Goal: Transaction & Acquisition: Purchase product/service

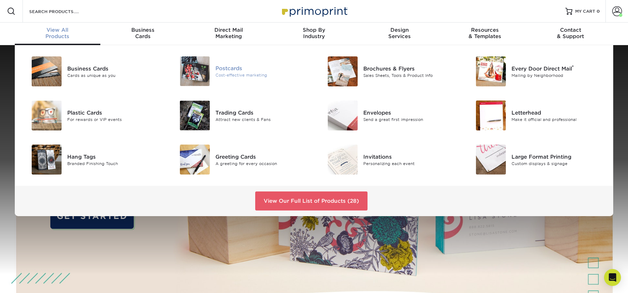
click at [229, 69] on div "Postcards" at bounding box center [262, 68] width 93 height 8
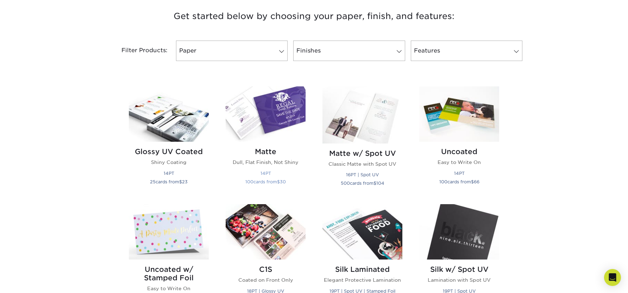
scroll to position [270, 0]
click at [265, 173] on small "14PT" at bounding box center [266, 172] width 11 height 5
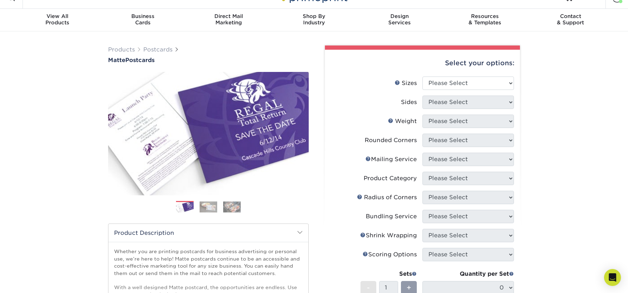
scroll to position [14, 0]
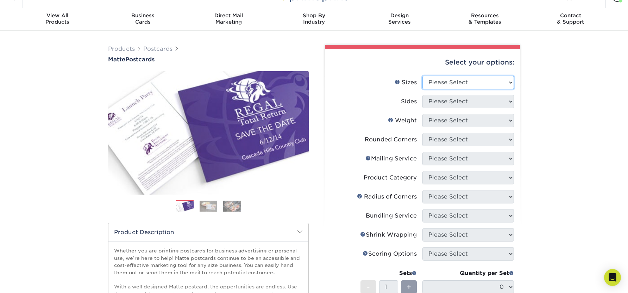
click at [463, 78] on select "Please Select 1.5" x 7" 2" x 4" 2" x 6" 2" x 7" 2" x 8" 2.12" x 5.5" 2.125" x 5…" at bounding box center [469, 82] width 92 height 13
select select "3.00x5.00"
click at [423, 76] on select "Please Select 1.5" x 7" 2" x 4" 2" x 6" 2" x 7" 2" x 8" 2.12" x 5.5" 2.125" x 5…" at bounding box center [469, 82] width 92 height 13
click at [469, 104] on select "Please Select Print Both Sides Print Front Only" at bounding box center [469, 101] width 92 height 13
select select "13abbda7-1d64-4f25-8bb2-c179b224825d"
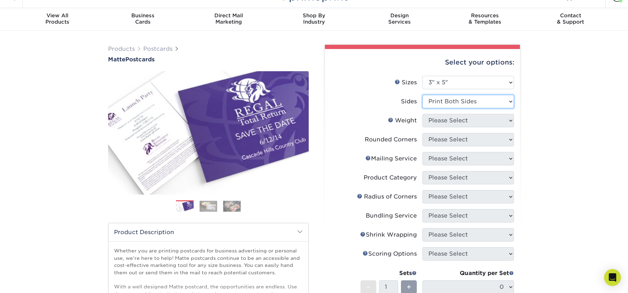
click at [423, 95] on select "Please Select Print Both Sides Print Front Only" at bounding box center [469, 101] width 92 height 13
click at [468, 119] on select "Please Select 16PT 14PT" at bounding box center [469, 120] width 92 height 13
select select "14PT"
click at [423, 114] on select "Please Select 16PT 14PT" at bounding box center [469, 120] width 92 height 13
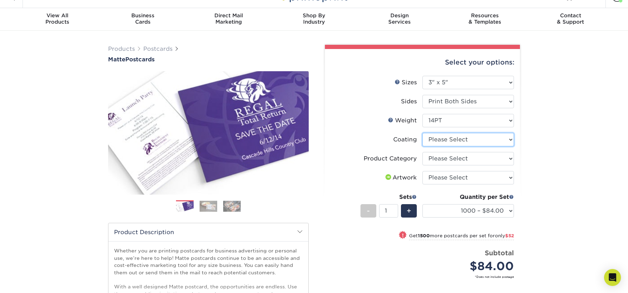
click at [489, 140] on select at bounding box center [469, 139] width 92 height 13
select select "121bb7b5-3b4d-429f-bd8d-bbf80e953313"
click at [423, 133] on select at bounding box center [469, 139] width 92 height 13
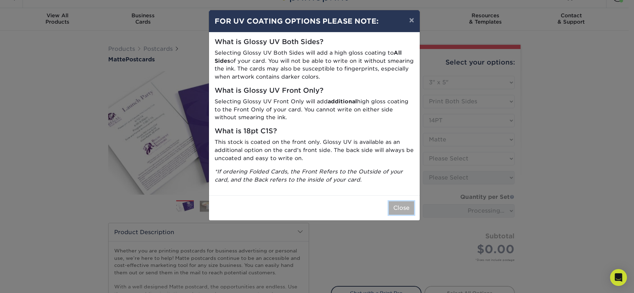
click at [401, 206] on button "Close" at bounding box center [401, 207] width 25 height 13
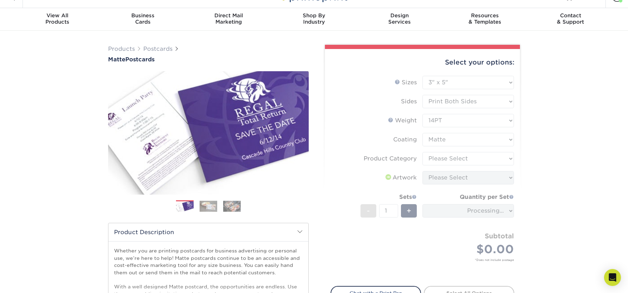
click at [453, 158] on form "Sizes Help Sizes Please Select 1.5" x 7" 2" x 4" 2" x 6" 2" x 7" 2" x 8" 2.12" …" at bounding box center [423, 177] width 184 height 202
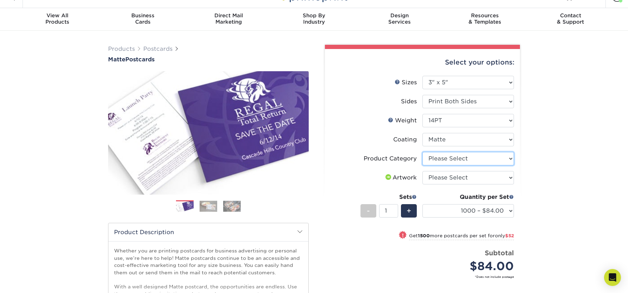
click at [465, 157] on select "Please Select Postcards" at bounding box center [469, 158] width 92 height 13
select select "9b7272e0-d6c8-4c3c-8e97-d3a1bcdab858"
click at [423, 152] on select "Please Select Postcards" at bounding box center [469, 158] width 92 height 13
click at [461, 175] on select "Please Select I will upload files I need a design - $150" at bounding box center [469, 177] width 92 height 13
select select "upload"
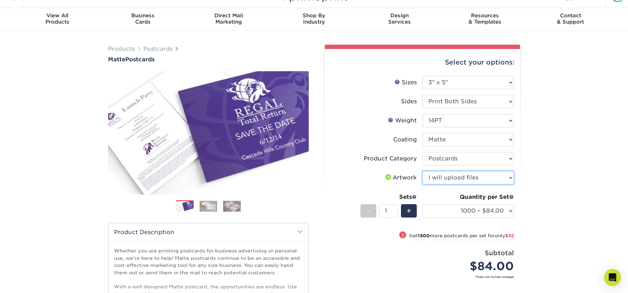
click at [423, 171] on select "Please Select I will upload files I need a design - $150" at bounding box center [469, 177] width 92 height 13
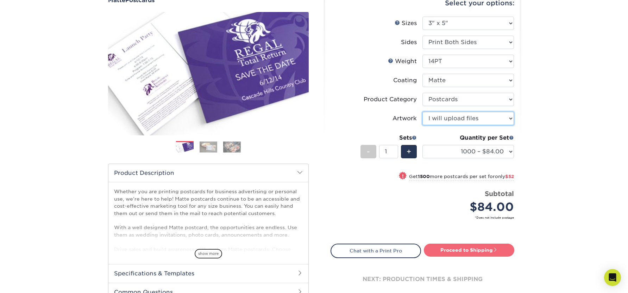
scroll to position [82, 0]
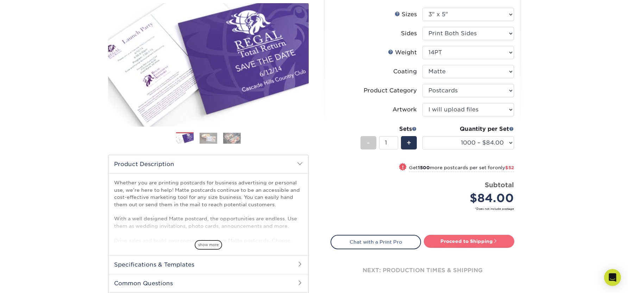
click at [486, 239] on link "Proceed to Shipping" at bounding box center [469, 241] width 91 height 13
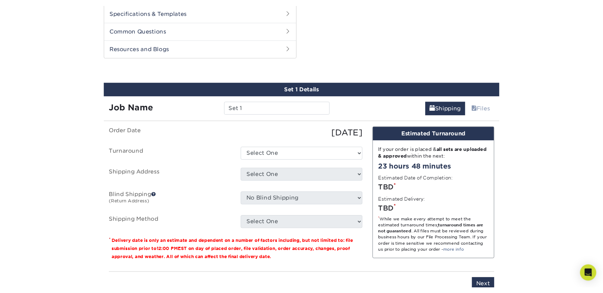
scroll to position [359, 0]
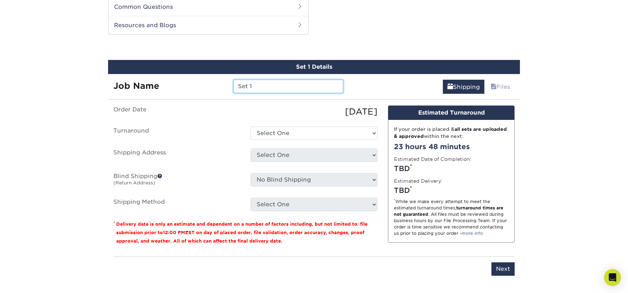
drag, startPoint x: 261, startPoint y: 85, endPoint x: 192, endPoint y: 88, distance: 68.7
click at [192, 88] on div "Job Name Set 1" at bounding box center [228, 86] width 241 height 13
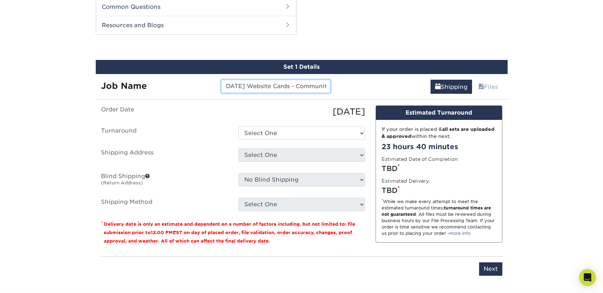
scroll to position [0, 6]
type input "25.8.28 Website Cards - Community"
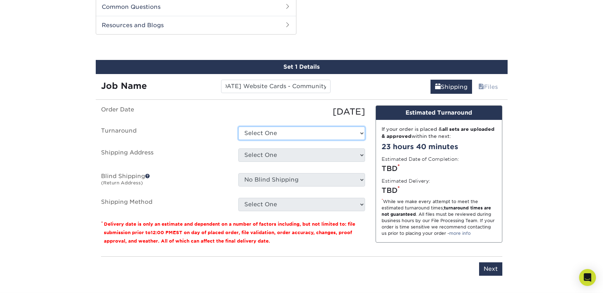
click at [287, 129] on select "Select One 2-4 Business Days 2 Day Next Business Day" at bounding box center [301, 132] width 127 height 13
select select "dd747f5a-d36a-45bb-bdcb-47a48b8076ec"
click at [238, 126] on select "Select One 2-4 Business Days 2 Day Next Business Day" at bounding box center [301, 132] width 127 height 13
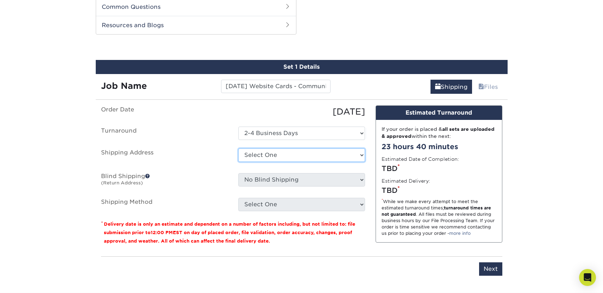
click at [288, 156] on select "Select One Business Cards - Leanne King Carolina Caring Carolina Caring Carolin…" at bounding box center [301, 154] width 127 height 13
select select "139857"
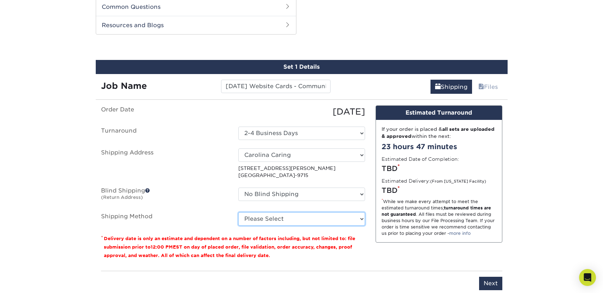
click at [355, 218] on select "Please Select Ground Shipping (+$20.10) 3 Day Shipping Service (+$28.03) 2 Day …" at bounding box center [301, 218] width 127 height 13
select select "03"
click at [238, 212] on select "Please Select Ground Shipping (+$20.10) 3 Day Shipping Service (+$28.03) 2 Day …" at bounding box center [301, 218] width 127 height 13
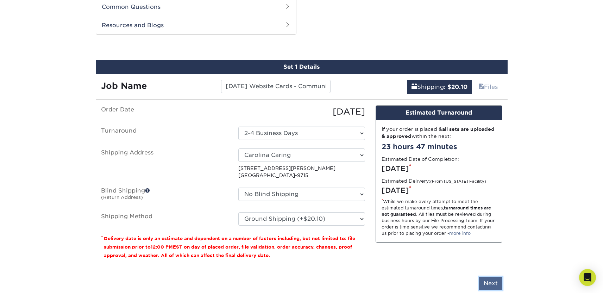
click at [486, 280] on input "Next" at bounding box center [490, 283] width 23 height 13
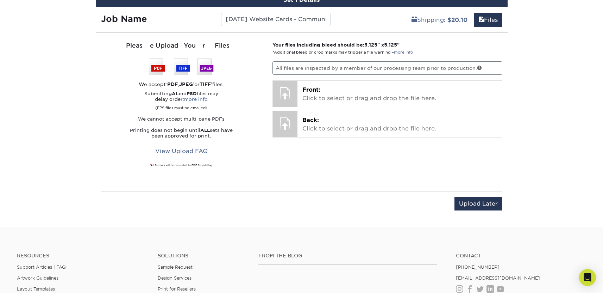
scroll to position [425, 0]
click at [250, 161] on div "Please Upload Your Files We accept: PDF , JPEG 1 or TIFF 1 files. Submitting AI…" at bounding box center [181, 112] width 161 height 141
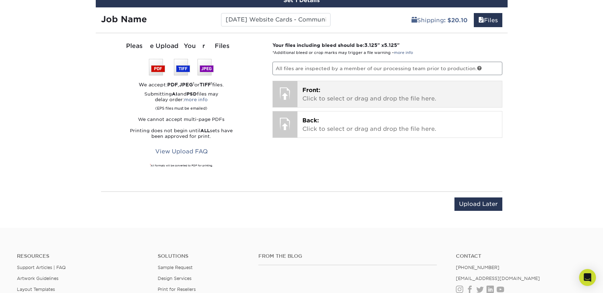
click at [352, 94] on p "Front: Click to select or drag and drop the file here." at bounding box center [400, 94] width 195 height 17
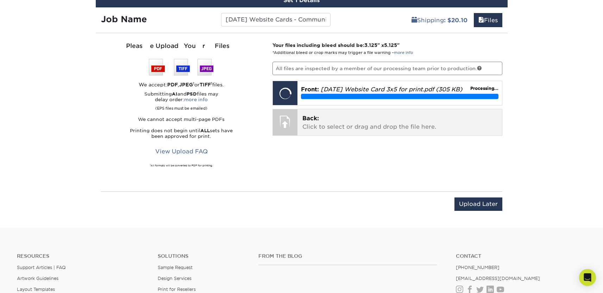
click at [396, 126] on p "Back: Click to select or drag and drop the file here." at bounding box center [400, 122] width 195 height 17
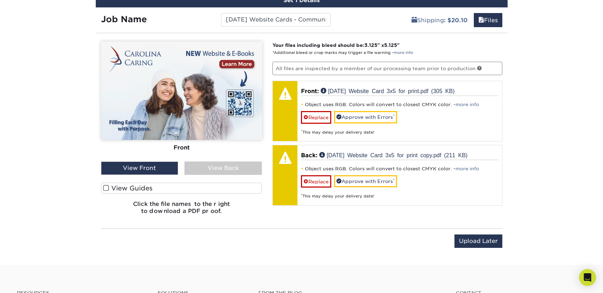
click at [206, 166] on div "View Back" at bounding box center [223, 167] width 77 height 13
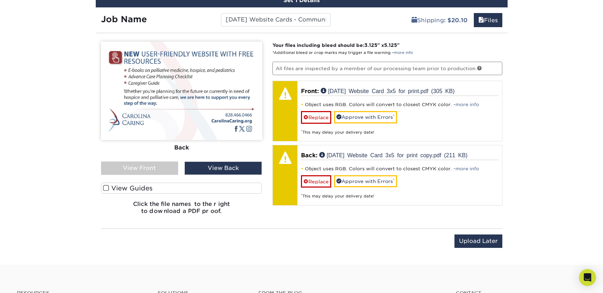
click at [144, 164] on div "View Front" at bounding box center [139, 167] width 77 height 13
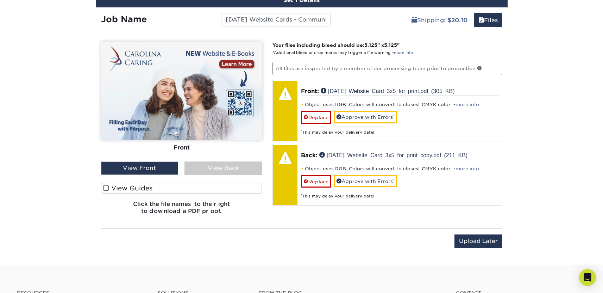
click at [215, 169] on div "View Back" at bounding box center [223, 167] width 77 height 13
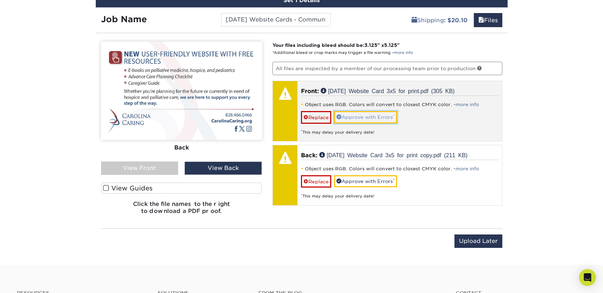
click at [377, 114] on link "Approve with Errors *" at bounding box center [365, 117] width 63 height 12
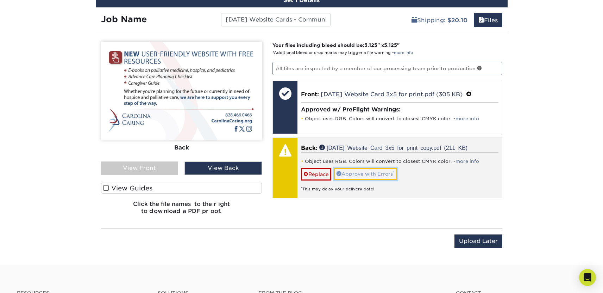
click at [375, 169] on link "Approve with Errors *" at bounding box center [365, 174] width 63 height 12
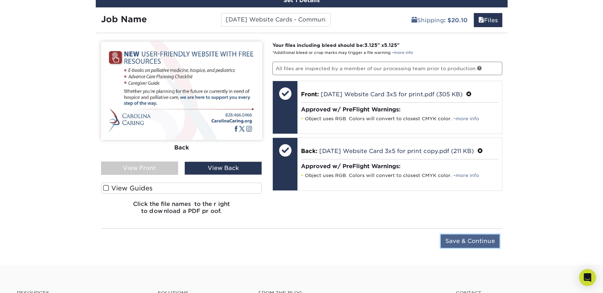
click at [482, 241] on input "Save & Continue" at bounding box center [470, 240] width 59 height 13
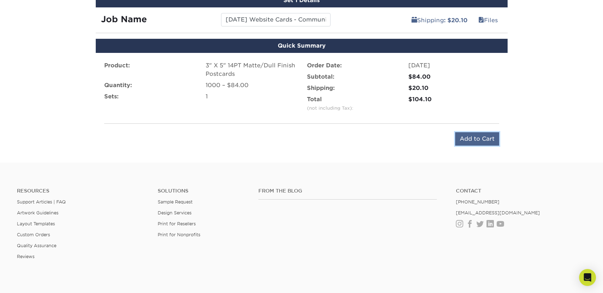
click at [484, 135] on input "Add to Cart" at bounding box center [477, 138] width 44 height 13
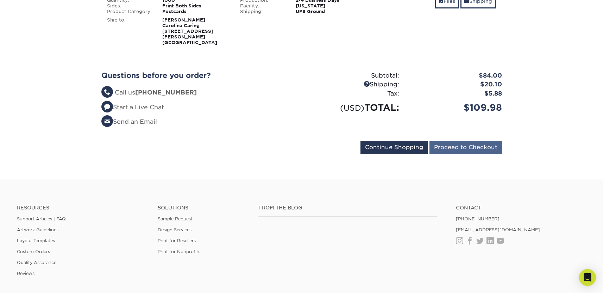
scroll to position [146, 0]
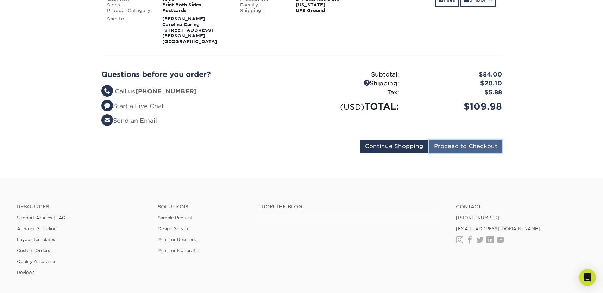
click at [465, 142] on input "Proceed to Checkout" at bounding box center [466, 145] width 73 height 13
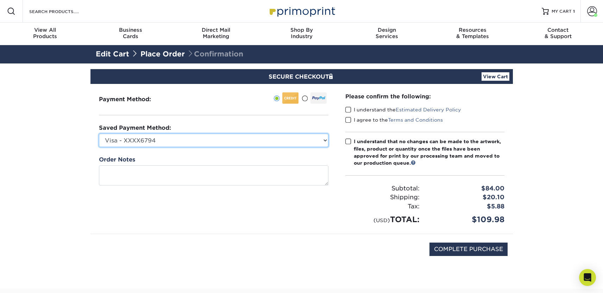
click at [307, 137] on select "Visa - XXXX6794 Visa - XXXX7081 Visa - XXXX2172 Visa - XXXX1584 Visa - XXXX7084…" at bounding box center [214, 140] width 230 height 13
select select "69163"
click at [99, 134] on select "Visa - XXXX6794 Visa - XXXX7081 Visa - XXXX2172 Visa - XXXX1584 Visa - XXXX7084…" at bounding box center [214, 140] width 230 height 13
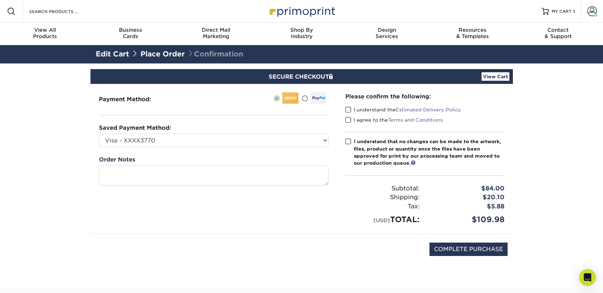
click at [348, 109] on span at bounding box center [349, 109] width 6 height 7
click at [0, 0] on input "I understand the Estimated Delivery Policy" at bounding box center [0, 0] width 0 height 0
click at [348, 118] on span at bounding box center [349, 120] width 6 height 7
click at [0, 0] on input "I agree to the Terms and Conditions" at bounding box center [0, 0] width 0 height 0
click at [348, 141] on span at bounding box center [349, 141] width 6 height 7
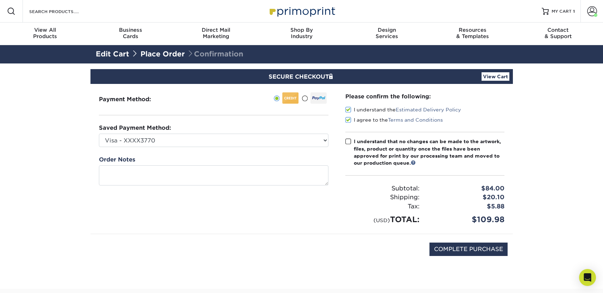
click at [0, 0] on input "I understand that no changes can be made to the artwork, files, product or quan…" at bounding box center [0, 0] width 0 height 0
click at [477, 249] on input "COMPLETE PURCHASE" at bounding box center [469, 248] width 78 height 13
type input "PROCESSING, PLEASE WAIT..."
